Goal: Navigation & Orientation: Find specific page/section

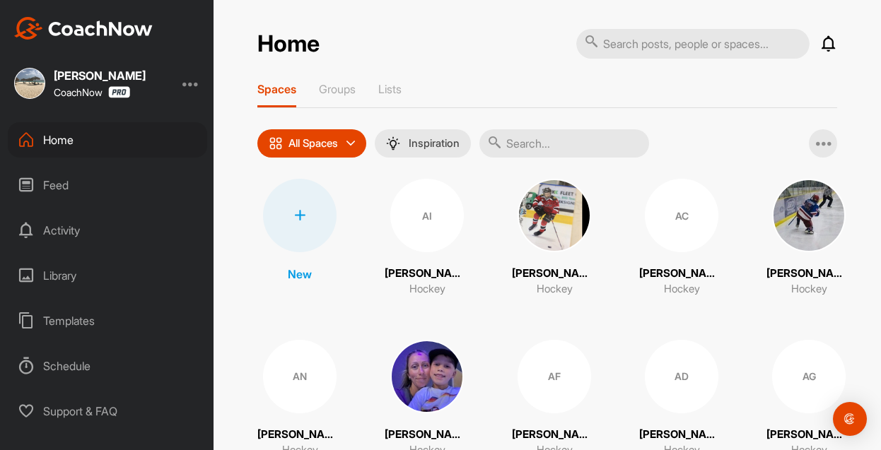
click at [542, 143] on input "text" at bounding box center [564, 143] width 170 height 28
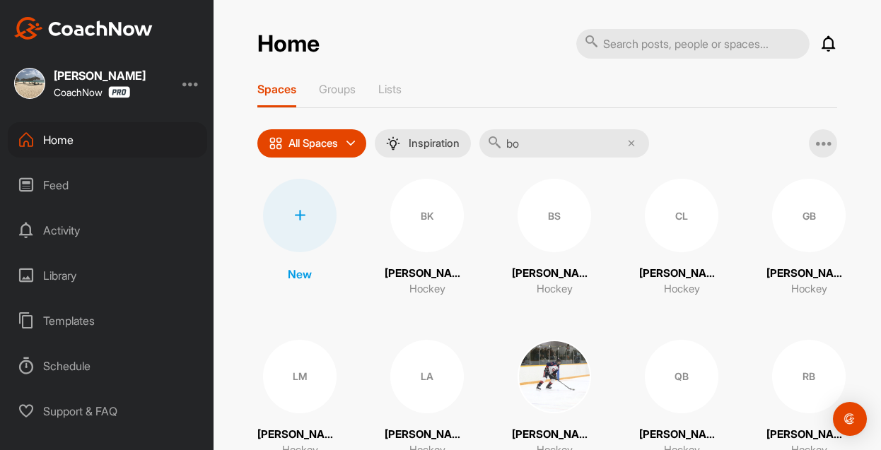
type input "bo"
click at [546, 213] on div "BS" at bounding box center [555, 216] width 74 height 74
